Goal: Transaction & Acquisition: Register for event/course

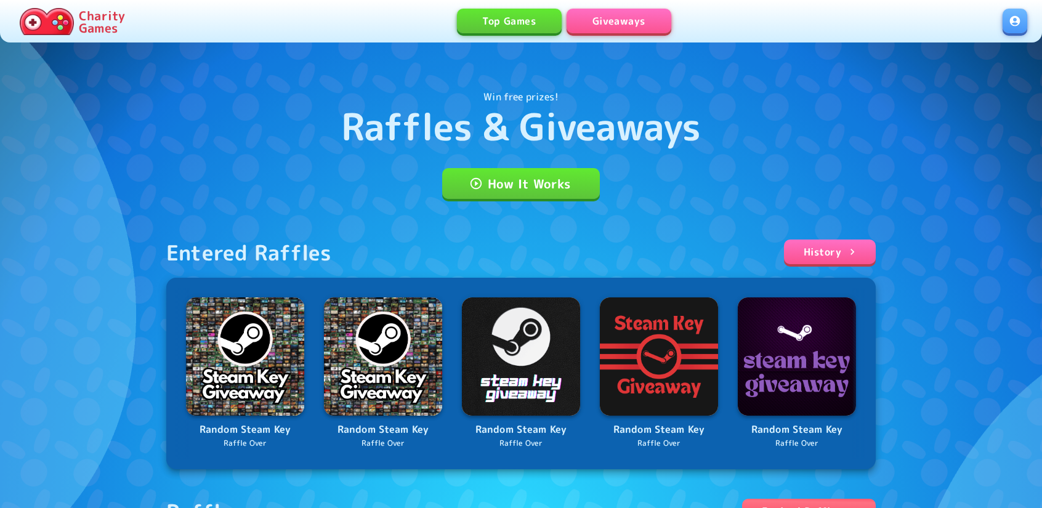
scroll to position [296, 0]
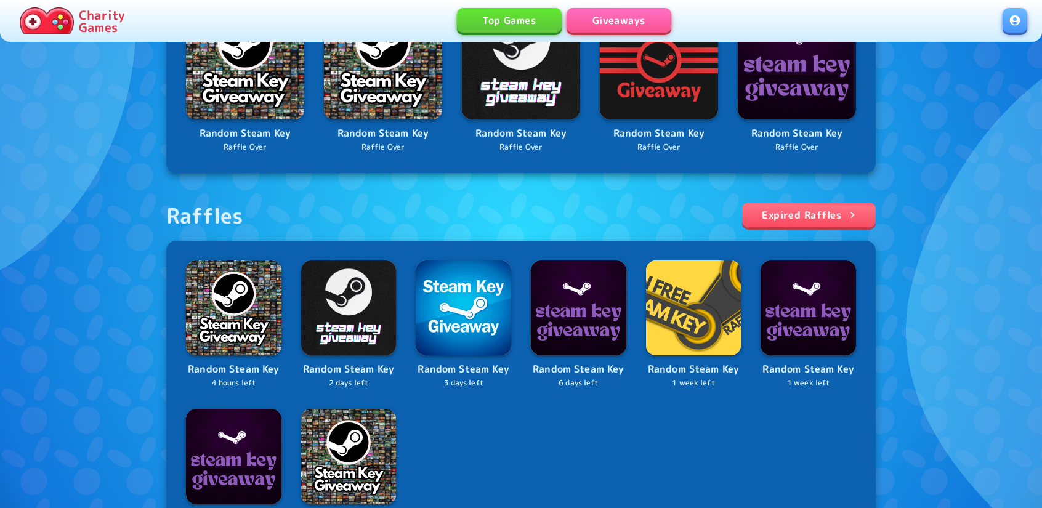
click at [1026, 21] on link at bounding box center [1014, 20] width 25 height 25
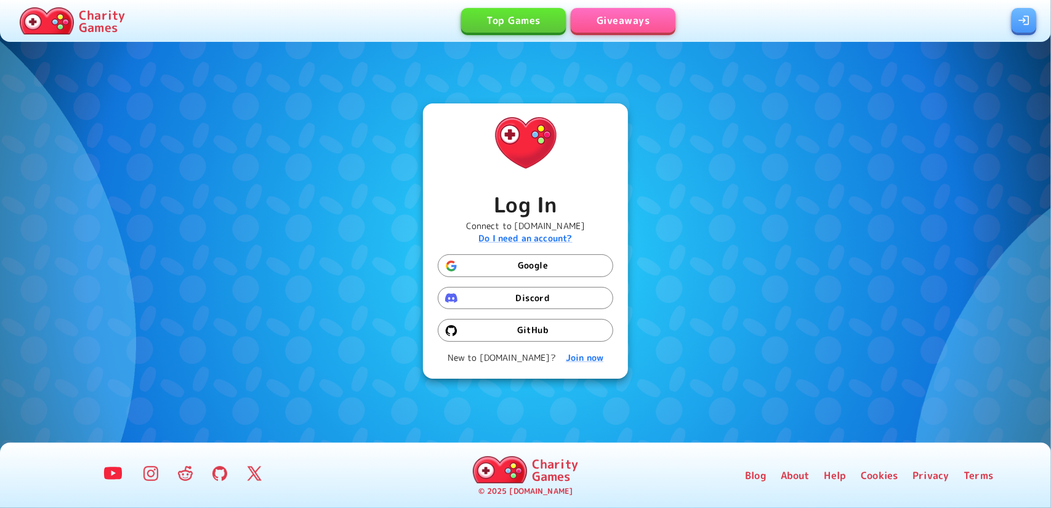
click at [539, 269] on button "Google" at bounding box center [525, 265] width 175 height 23
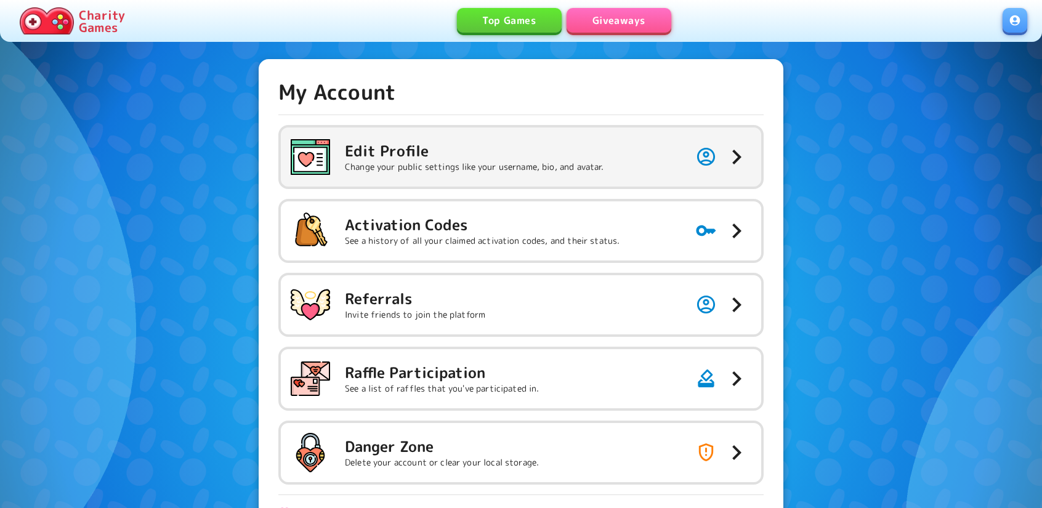
click at [539, 166] on p "Change your public settings like your username, bio, and avatar." at bounding box center [474, 167] width 259 height 12
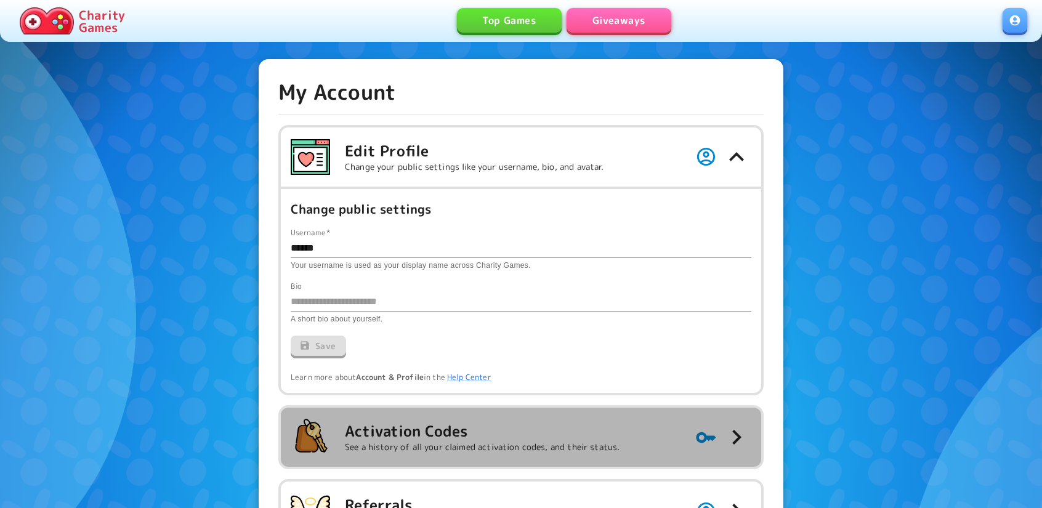
click at [484, 438] on h5 "Activation Codes" at bounding box center [482, 431] width 275 height 20
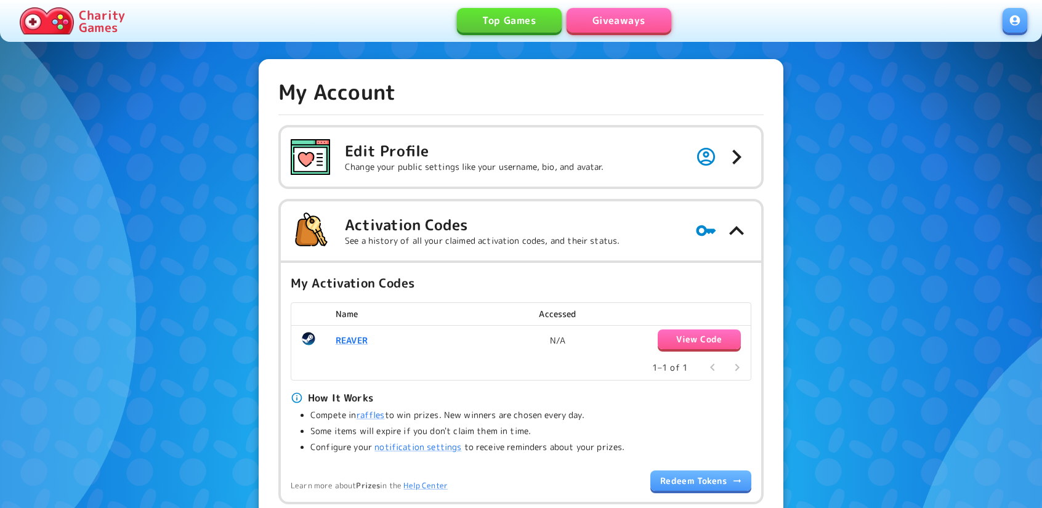
click at [704, 340] on button "View Code" at bounding box center [699, 339] width 83 height 20
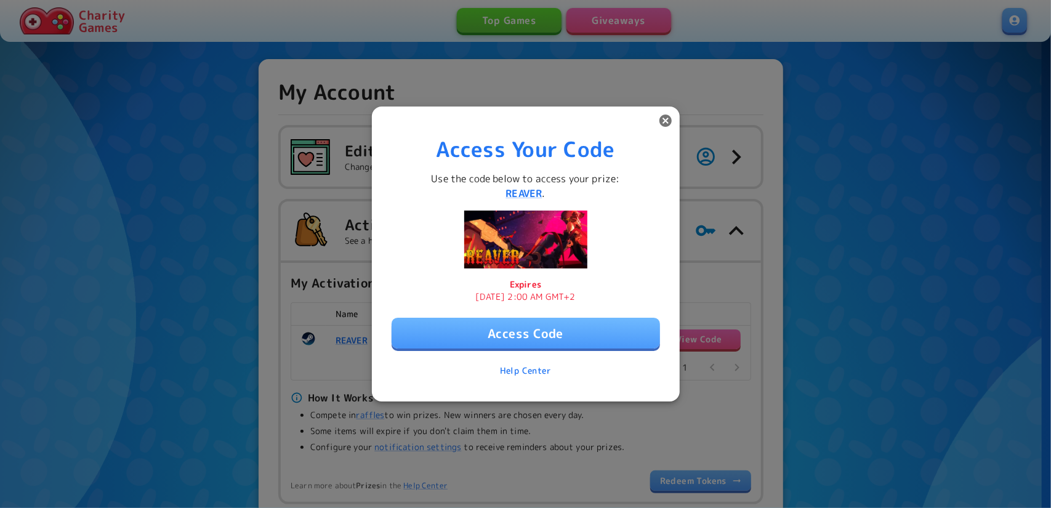
click at [546, 328] on button "Access Code" at bounding box center [526, 333] width 268 height 31
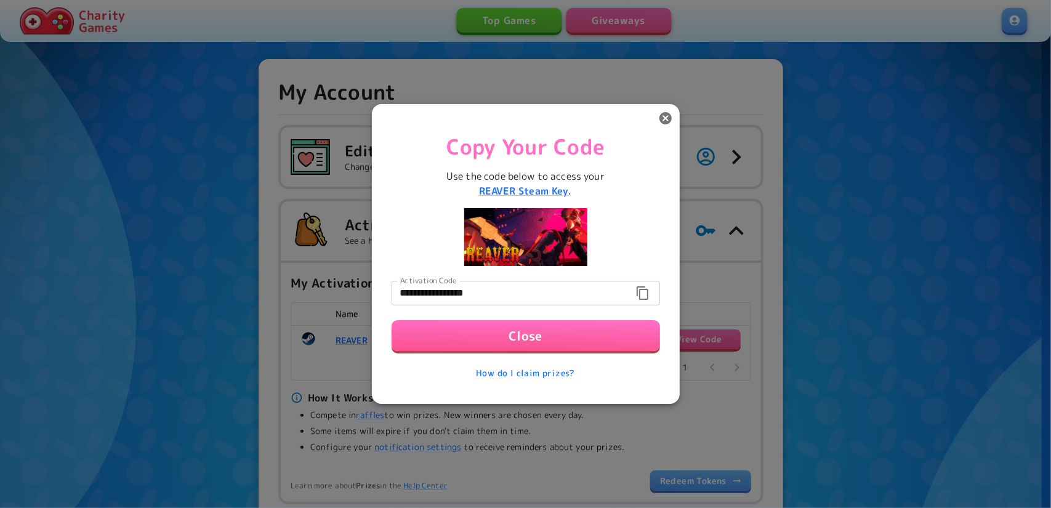
click at [645, 292] on icon "button" at bounding box center [642, 293] width 15 height 15
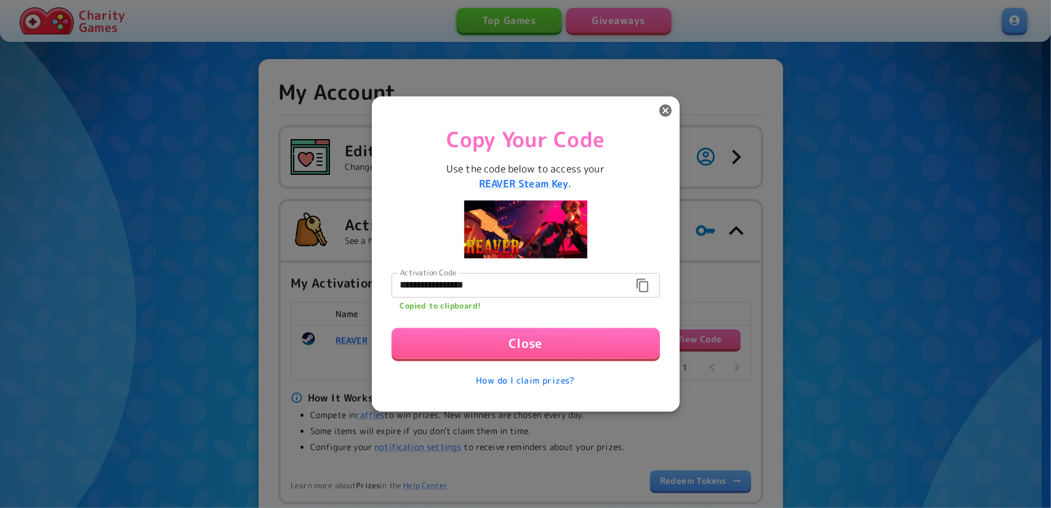
click at [528, 344] on button "Close" at bounding box center [526, 343] width 268 height 31
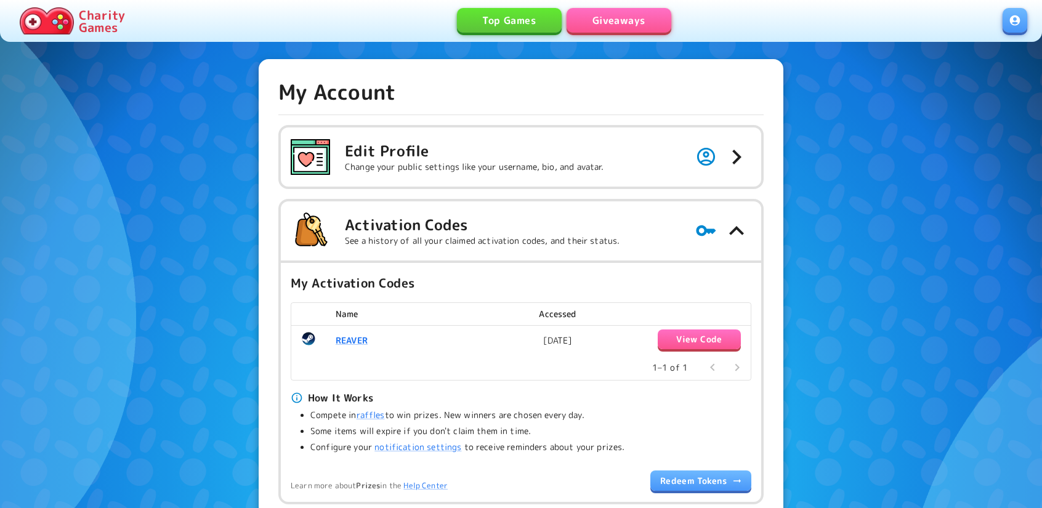
click at [584, 20] on link "Giveaways" at bounding box center [618, 20] width 105 height 25
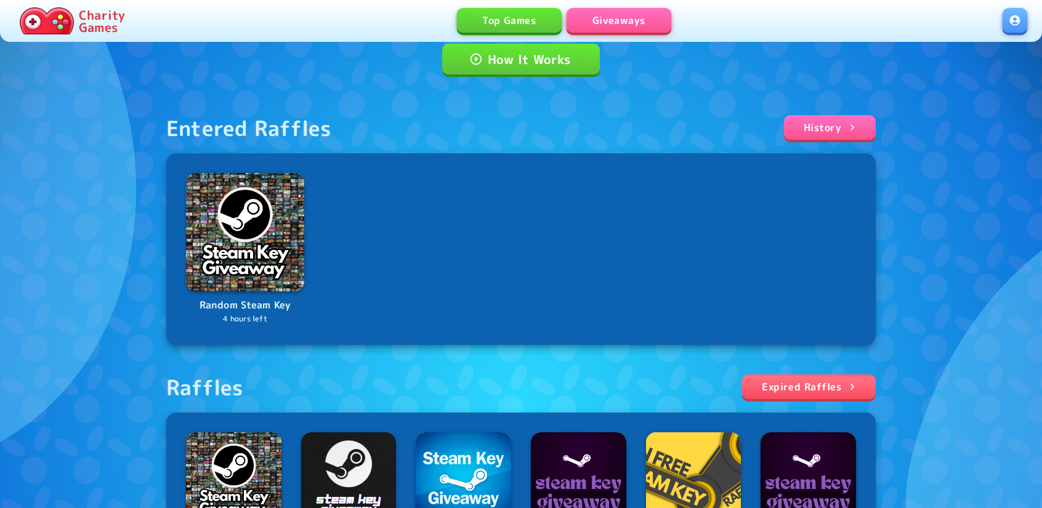
scroll to position [123, 0]
click at [857, 377] on link "Expired Raffles" at bounding box center [809, 387] width 134 height 25
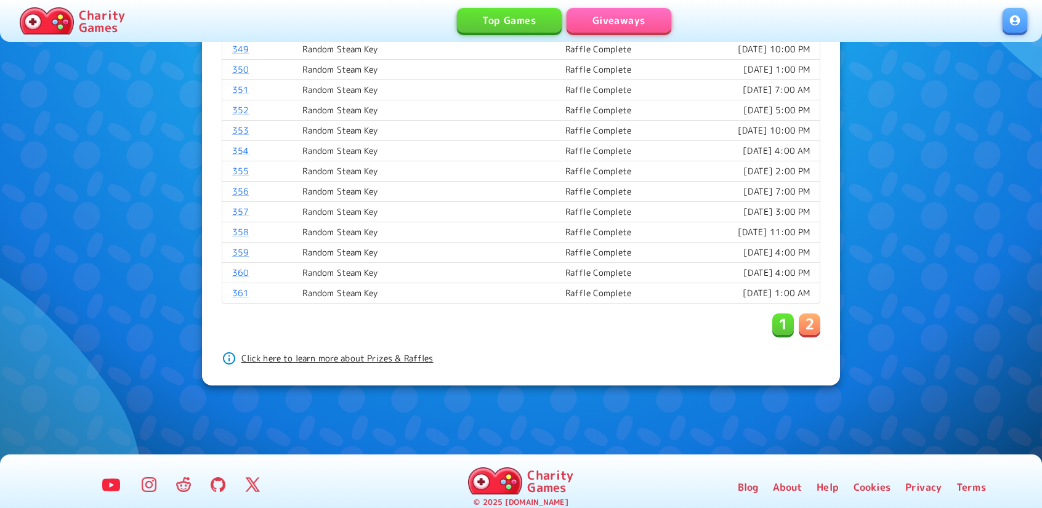
click at [802, 321] on button "2" at bounding box center [810, 324] width 22 height 22
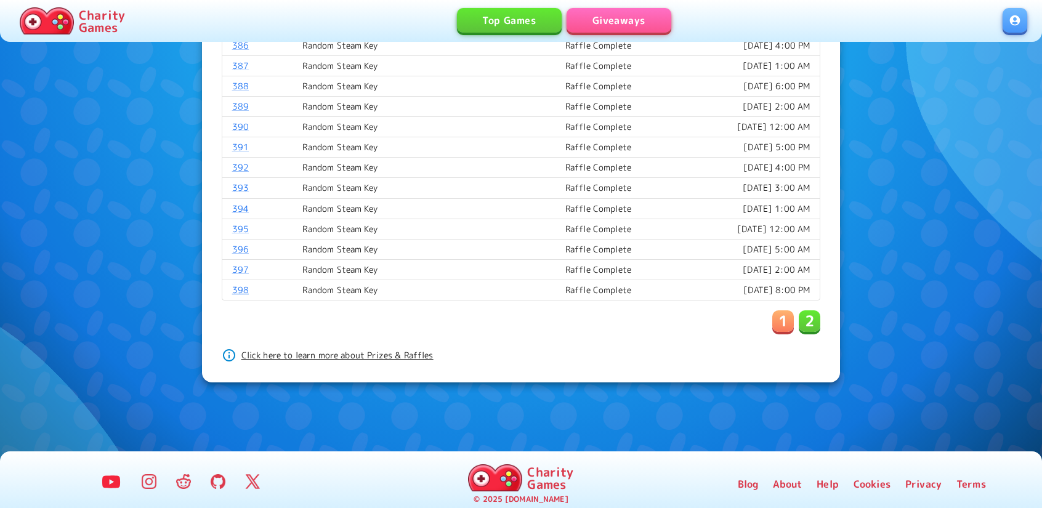
click at [238, 284] on link "398" at bounding box center [240, 290] width 17 height 12
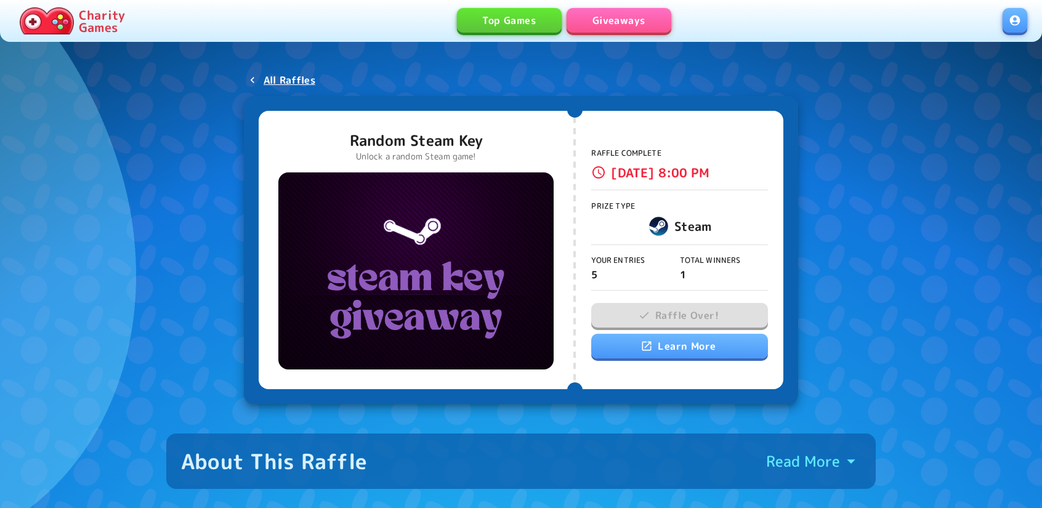
click at [599, 25] on link "Giveaways" at bounding box center [618, 20] width 105 height 25
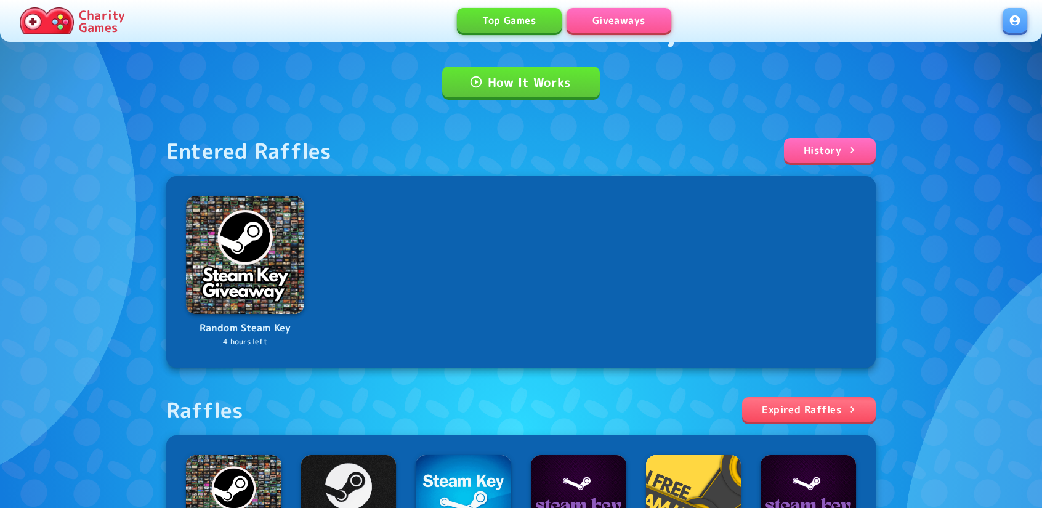
scroll to position [123, 0]
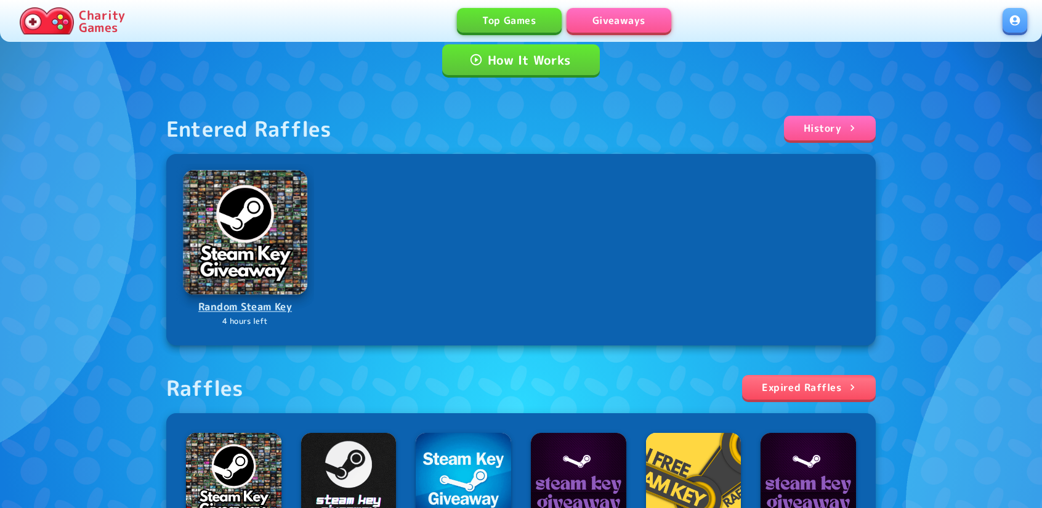
click at [201, 211] on img at bounding box center [245, 232] width 124 height 124
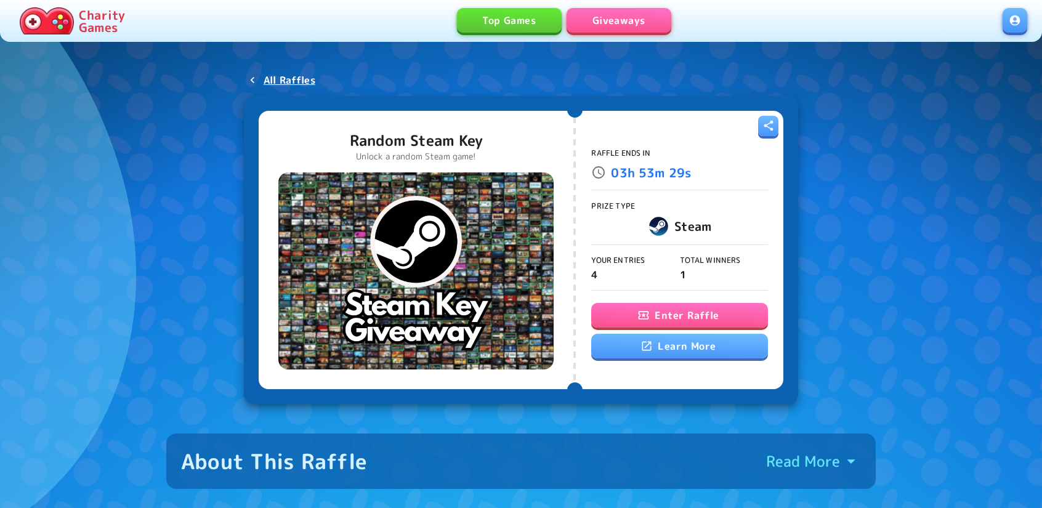
click at [634, 307] on button "Enter Raffle" at bounding box center [679, 315] width 176 height 25
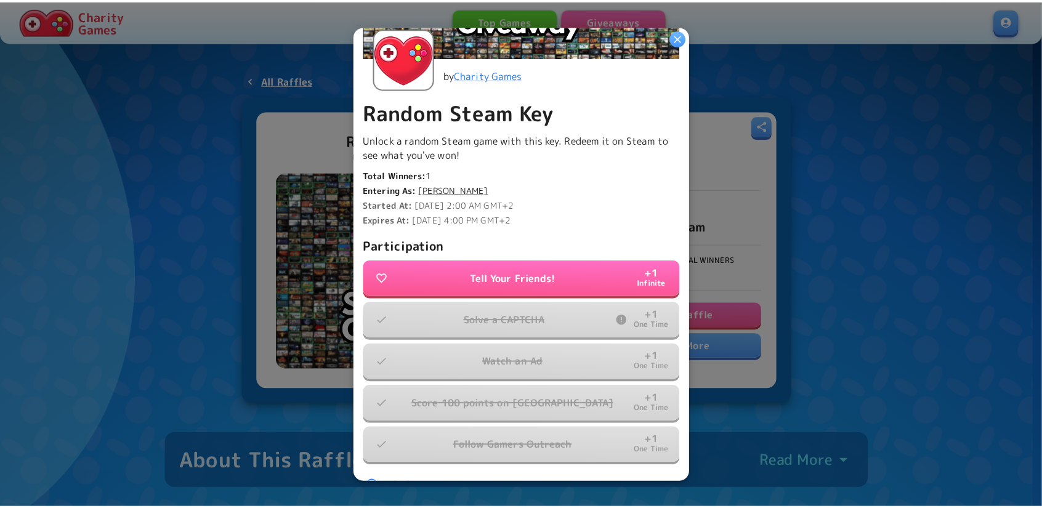
scroll to position [243, 0]
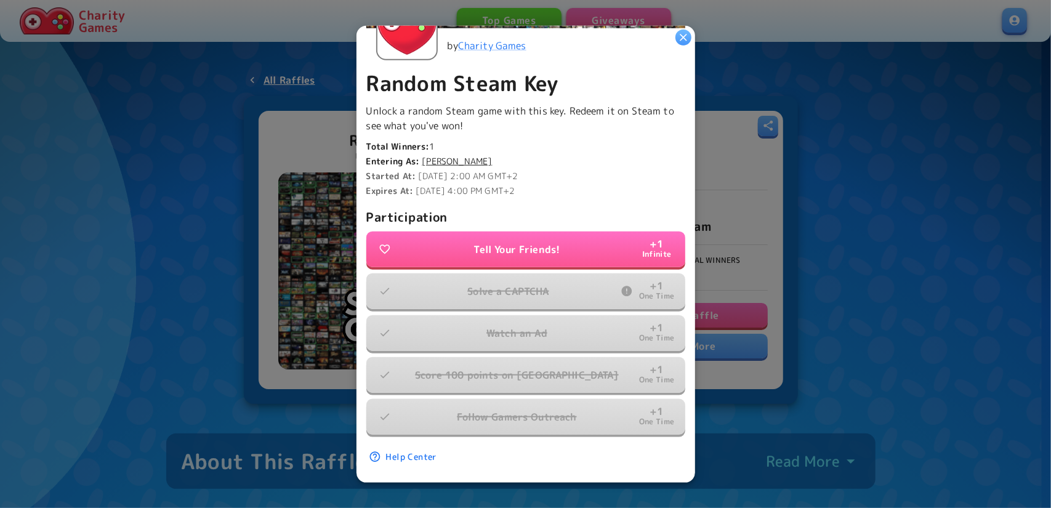
click at [681, 42] on icon "button" at bounding box center [683, 37] width 12 height 12
